Goal: Transaction & Acquisition: Purchase product/service

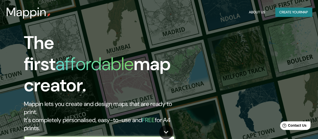
click at [81, 138] on input "text" at bounding box center [94, 141] width 141 height 6
type input "[GEOGRAPHIC_DATA]"
click at [168, 138] on icon "button" at bounding box center [170, 141] width 6 height 6
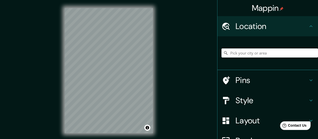
click at [246, 51] on input "Pick your city or area" at bounding box center [270, 52] width 97 height 9
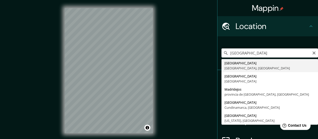
type input "[GEOGRAPHIC_DATA], [GEOGRAPHIC_DATA], [GEOGRAPHIC_DATA]"
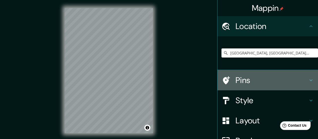
click at [310, 80] on icon at bounding box center [311, 80] width 3 height 2
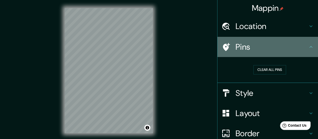
click at [243, 45] on h4 "Pins" at bounding box center [272, 47] width 72 height 10
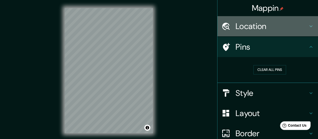
click at [251, 30] on h4 "Location" at bounding box center [272, 26] width 72 height 10
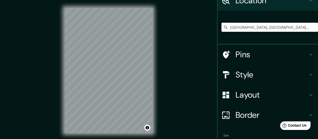
scroll to position [54, 0]
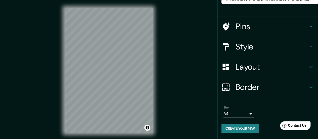
click at [242, 27] on h4 "Pins" at bounding box center [272, 26] width 72 height 10
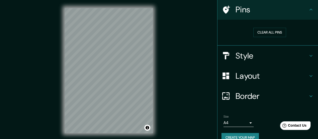
scroll to position [37, 0]
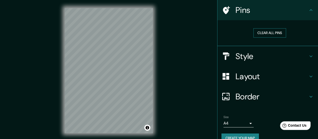
click at [262, 34] on button "Clear all pins" at bounding box center [269, 32] width 33 height 9
click at [239, 13] on h4 "Pins" at bounding box center [272, 10] width 72 height 10
click at [224, 9] on icon at bounding box center [226, 10] width 9 height 9
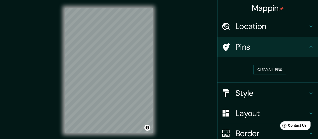
click at [236, 49] on h4 "Pins" at bounding box center [272, 47] width 72 height 10
click at [100, 40] on div at bounding box center [100, 39] width 4 height 4
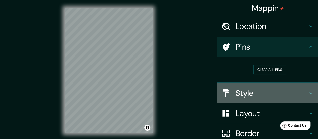
click at [244, 95] on h4 "Style" at bounding box center [272, 93] width 72 height 10
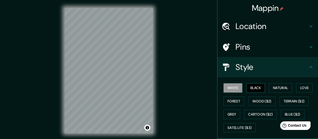
click at [255, 90] on button "Black" at bounding box center [255, 87] width 19 height 9
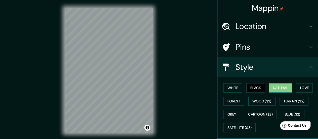
click at [274, 91] on button "Natural" at bounding box center [280, 87] width 23 height 9
click at [247, 88] on button "Black" at bounding box center [255, 87] width 19 height 9
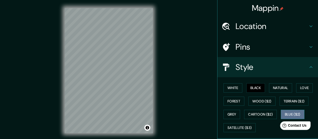
click at [288, 110] on button "Blue ($2)" at bounding box center [293, 113] width 24 height 9
click at [257, 87] on button "Black" at bounding box center [255, 87] width 19 height 9
click at [227, 87] on button "White" at bounding box center [233, 87] width 19 height 9
click at [253, 87] on button "Black" at bounding box center [255, 87] width 19 height 9
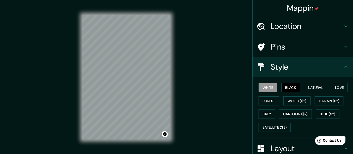
click at [268, 87] on button "White" at bounding box center [268, 87] width 19 height 9
click at [306, 92] on div "White Black Natural Love Forest Wood ($2) Terrain ($2) Grey Cartoon ($2) Blue (…" at bounding box center [305, 107] width 97 height 53
click at [306, 89] on button "Natural" at bounding box center [315, 87] width 23 height 9
click at [290, 89] on button "Black" at bounding box center [291, 87] width 19 height 9
click at [322, 85] on button "Love" at bounding box center [339, 87] width 17 height 9
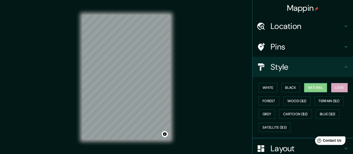
click at [317, 88] on button "Natural" at bounding box center [315, 87] width 23 height 9
click at [288, 91] on button "Black" at bounding box center [291, 87] width 19 height 9
click at [308, 85] on button "Natural" at bounding box center [315, 87] width 23 height 9
click at [266, 87] on button "White" at bounding box center [268, 87] width 19 height 9
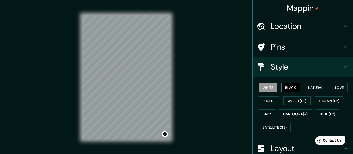
click at [289, 88] on button "Black" at bounding box center [291, 87] width 19 height 9
click at [273, 28] on h4 "Location" at bounding box center [307, 26] width 72 height 10
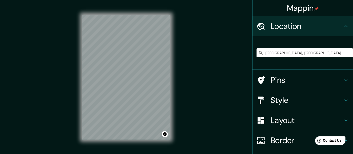
click at [273, 79] on h4 "Pins" at bounding box center [307, 80] width 72 height 10
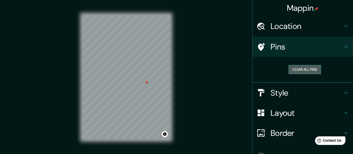
click at [298, 68] on button "Clear all pins" at bounding box center [305, 69] width 33 height 9
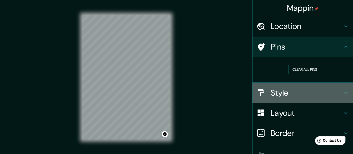
click at [294, 94] on h4 "Style" at bounding box center [307, 93] width 72 height 10
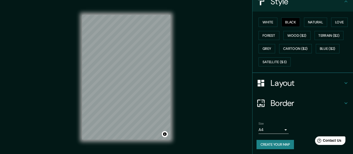
click at [281, 85] on h4 "Layout" at bounding box center [307, 83] width 72 height 10
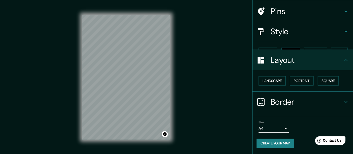
scroll to position [26, 0]
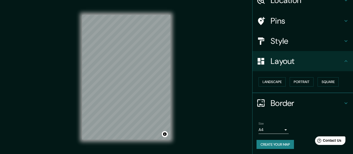
click at [280, 47] on div "Style" at bounding box center [303, 41] width 101 height 20
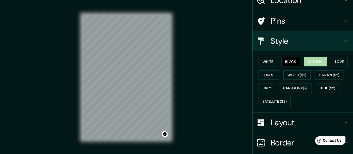
click at [313, 60] on button "Natural" at bounding box center [315, 61] width 23 height 9
click at [138, 94] on div at bounding box center [137, 93] width 4 height 4
click at [288, 61] on button "Black" at bounding box center [291, 61] width 19 height 9
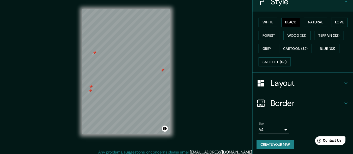
scroll to position [9, 0]
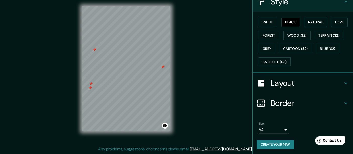
click at [258, 127] on body "Mappin Location [GEOGRAPHIC_DATA], [GEOGRAPHIC_DATA], [GEOGRAPHIC_DATA] Pins St…" at bounding box center [176, 68] width 353 height 154
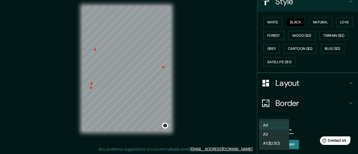
click at [226, 122] on div at bounding box center [179, 77] width 358 height 154
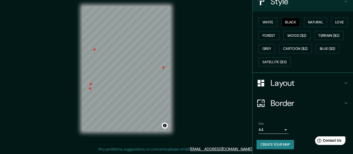
click at [277, 129] on body "Mappin Location [GEOGRAPHIC_DATA], [GEOGRAPHIC_DATA], [GEOGRAPHIC_DATA] Pins St…" at bounding box center [176, 68] width 353 height 154
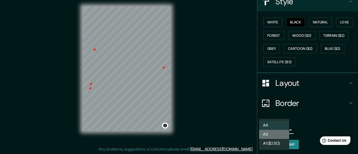
click at [275, 138] on li "A3" at bounding box center [274, 134] width 30 height 9
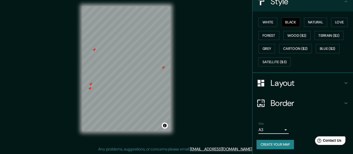
click at [274, 129] on body "Mappin Location [GEOGRAPHIC_DATA], [GEOGRAPHIC_DATA], [GEOGRAPHIC_DATA] Pins St…" at bounding box center [176, 68] width 353 height 154
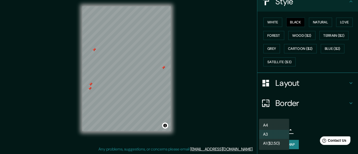
click at [273, 121] on li "A4" at bounding box center [274, 125] width 30 height 9
type input "single"
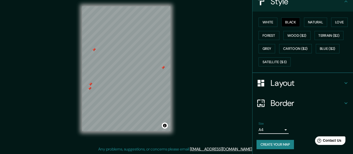
click at [292, 78] on h4 "Layout" at bounding box center [307, 83] width 72 height 10
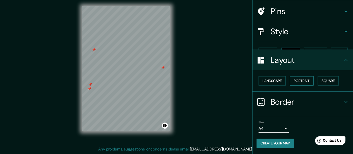
scroll to position [26, 0]
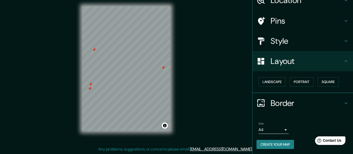
click at [285, 103] on h4 "Border" at bounding box center [307, 103] width 72 height 10
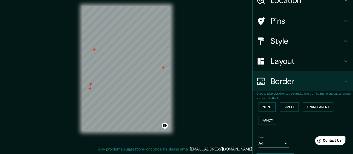
click at [282, 84] on h4 "Border" at bounding box center [307, 81] width 72 height 10
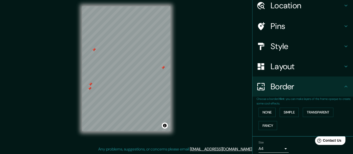
scroll to position [40, 0]
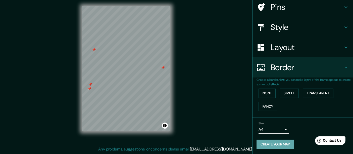
click at [282, 138] on button "Create your map" at bounding box center [275, 144] width 37 height 9
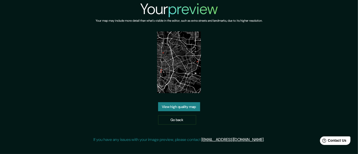
click at [181, 107] on link "View high quality map" at bounding box center [179, 106] width 42 height 9
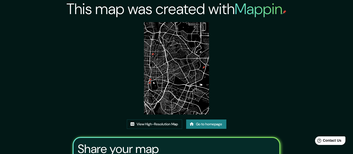
click at [180, 77] on img at bounding box center [176, 68] width 65 height 92
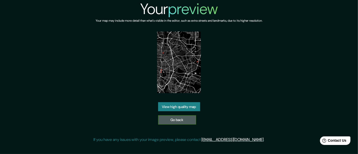
click at [175, 121] on link "Go back" at bounding box center [177, 119] width 38 height 9
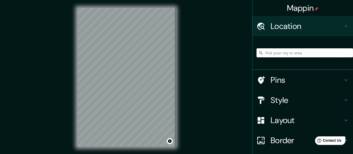
click at [274, 55] on input "Pick your city or area" at bounding box center [305, 52] width 97 height 9
type input "[GEOGRAPHIC_DATA]"
click at [175, 132] on div "© Mapbox © OpenStreetMap Improve this map" at bounding box center [126, 77] width 114 height 155
click at [146, 154] on html "Mappin Location [GEOGRAPHIC_DATA] Pins Style Layout Border Choose a border. Hin…" at bounding box center [176, 77] width 353 height 154
click at [0, 154] on html "Mappin Location madrid Pins Style Layout Border Choose a border. Hint : you can…" at bounding box center [176, 77] width 353 height 154
